Goal: Task Accomplishment & Management: Complete application form

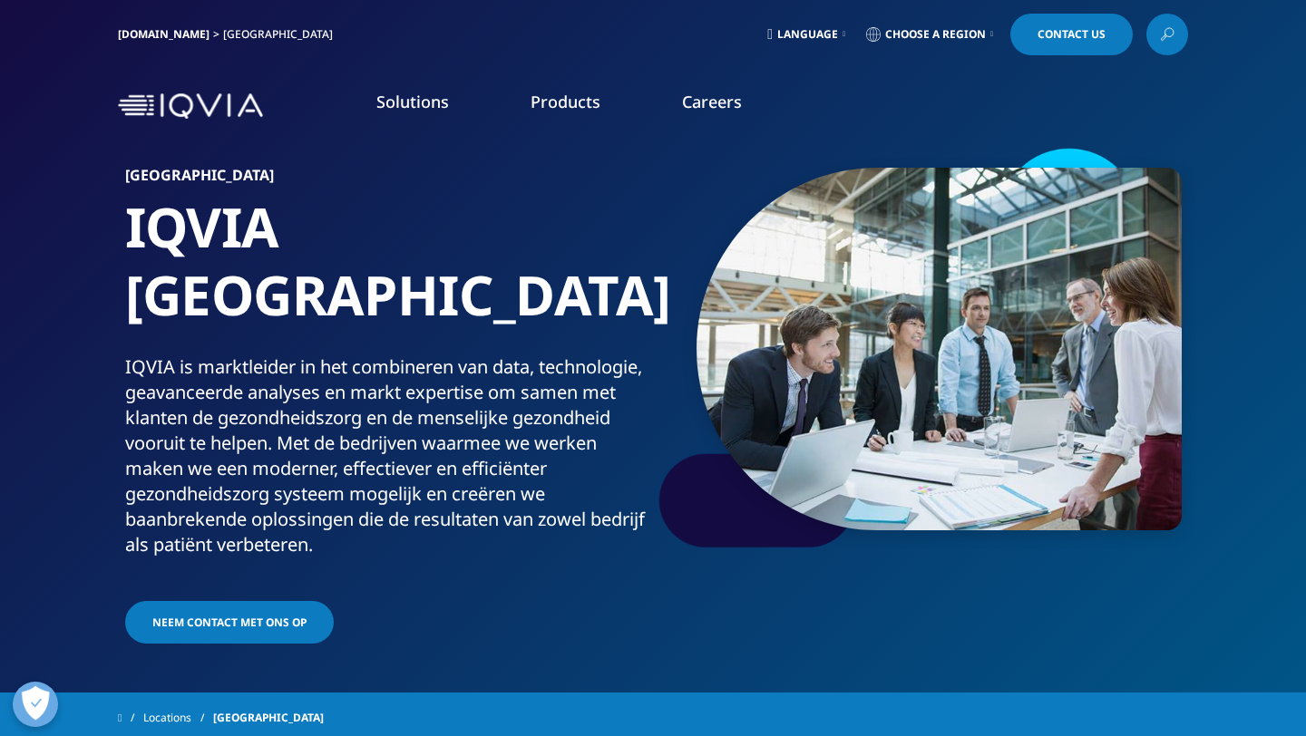
click at [696, 105] on link "Careers" at bounding box center [712, 102] width 60 height 22
click at [486, 215] on h5 "Careers [GEOGRAPHIC_DATA] - [GEOGRAPHIC_DATA]" at bounding box center [493, 219] width 288 height 59
click at [498, 192] on h5 "Careers [GEOGRAPHIC_DATA] - [GEOGRAPHIC_DATA]" at bounding box center [493, 219] width 288 height 59
click at [388, 404] on link "Learn more" at bounding box center [501, 411] width 304 height 15
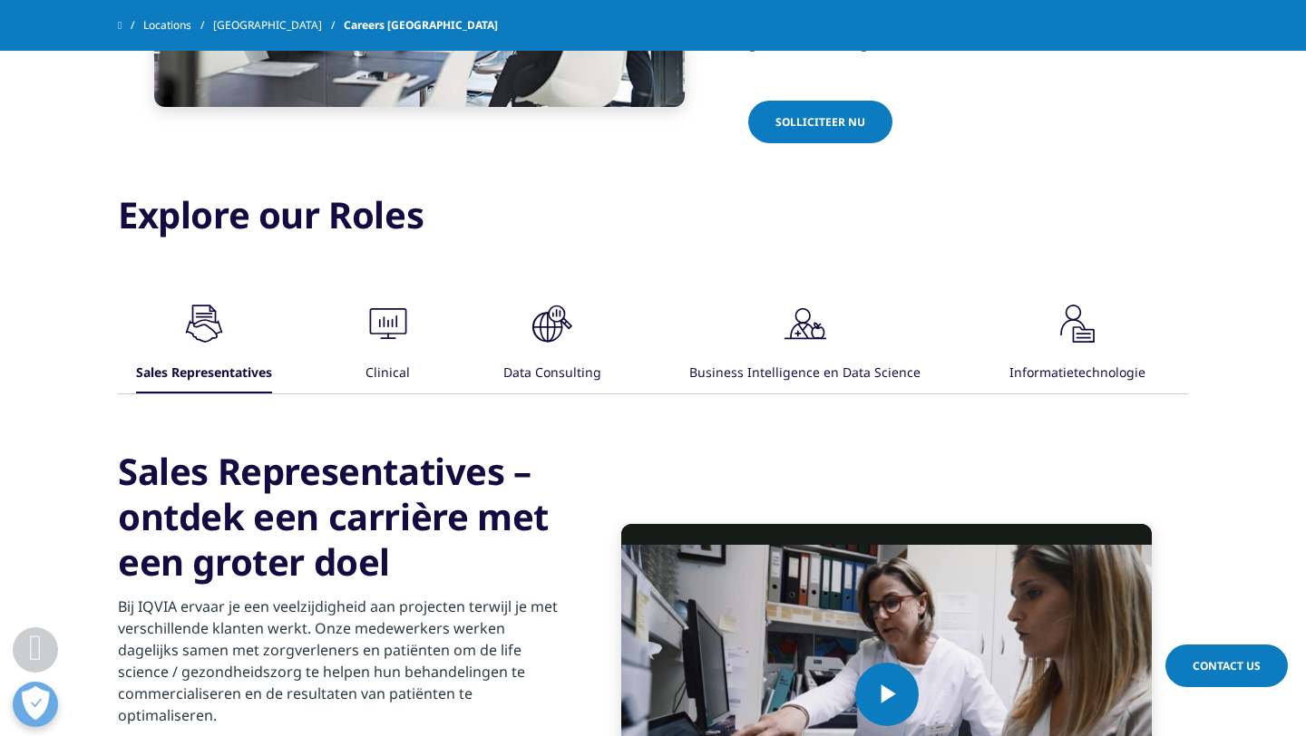
scroll to position [921, 0]
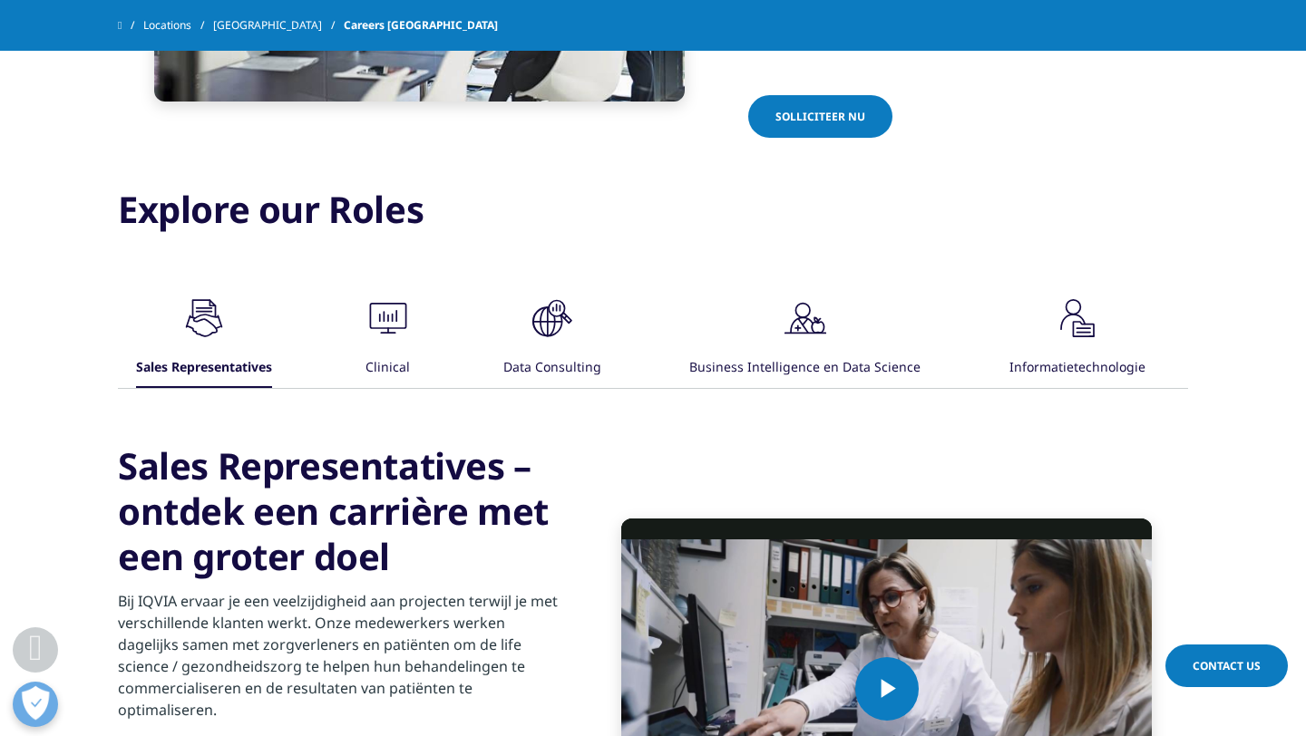
click at [231, 322] on icon ".cls-1{fill:#00a3e0;}" at bounding box center [204, 318] width 54 height 54
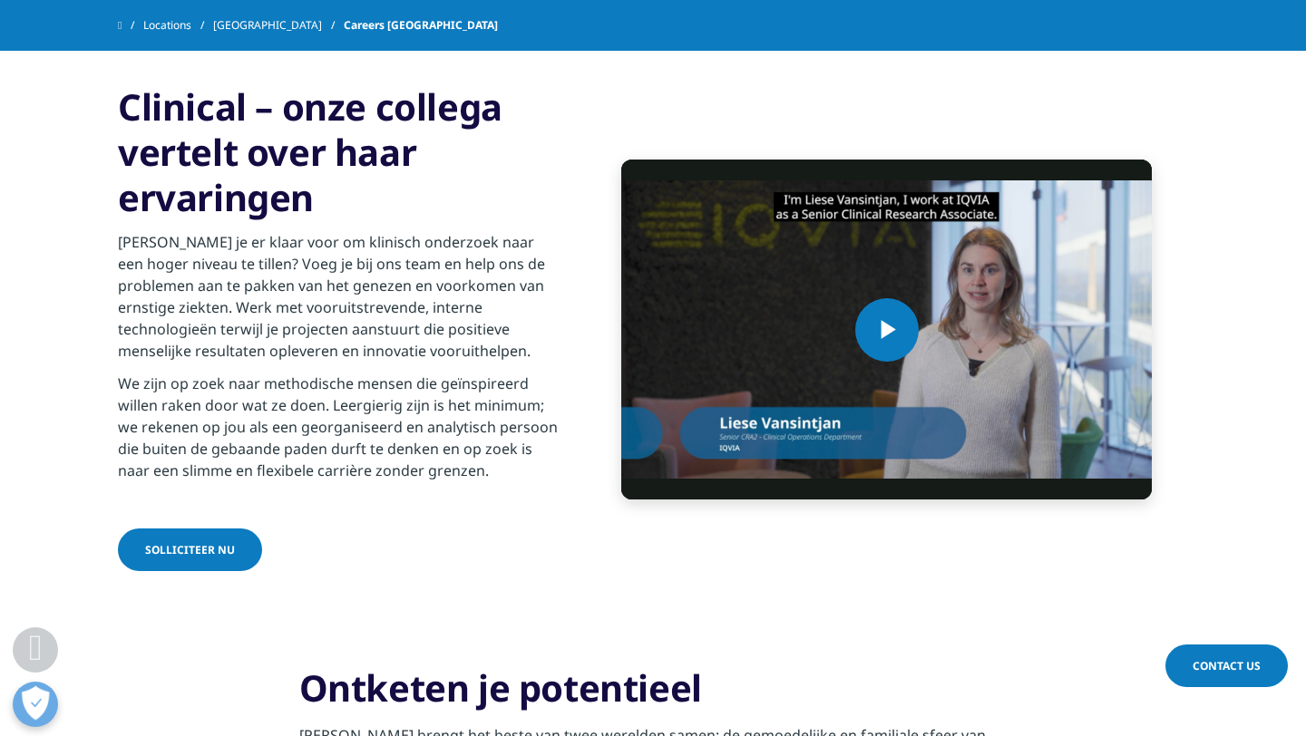
scroll to position [1292, 0]
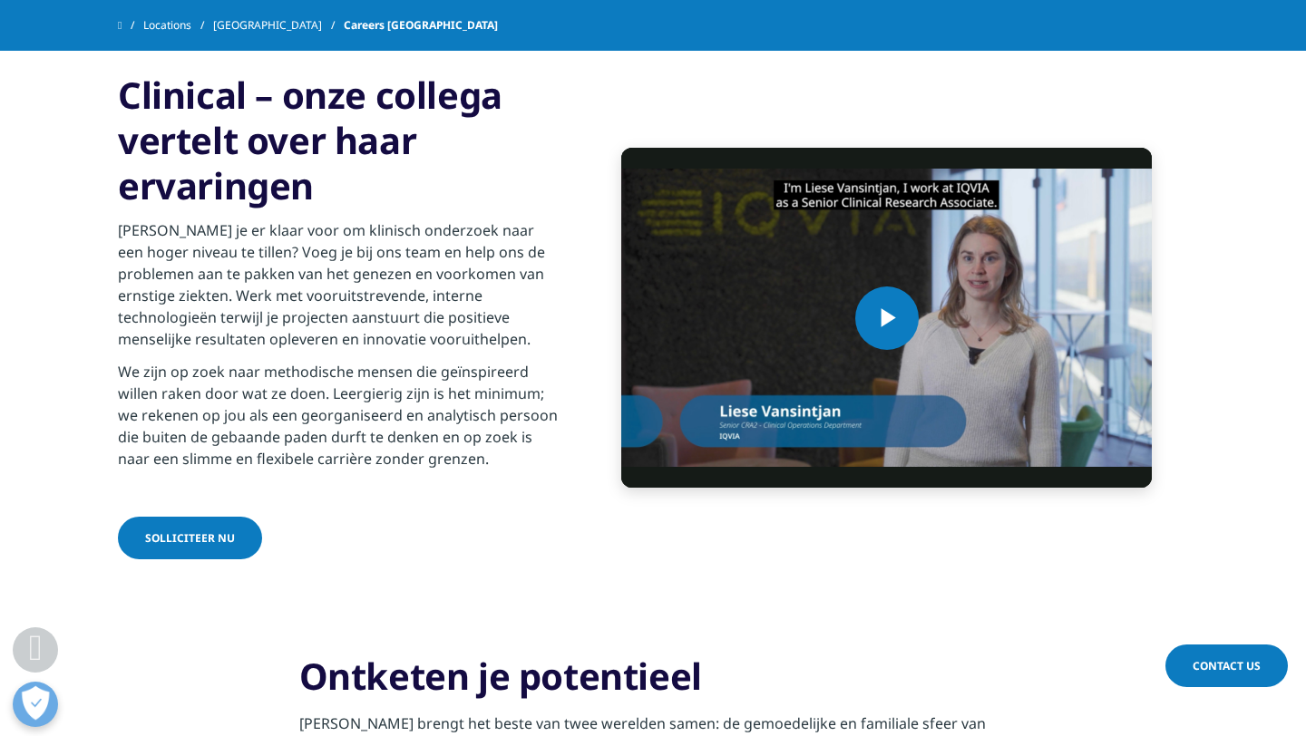
click at [226, 517] on link "Solliciteer nu" at bounding box center [190, 538] width 144 height 43
